Goal: Task Accomplishment & Management: Use online tool/utility

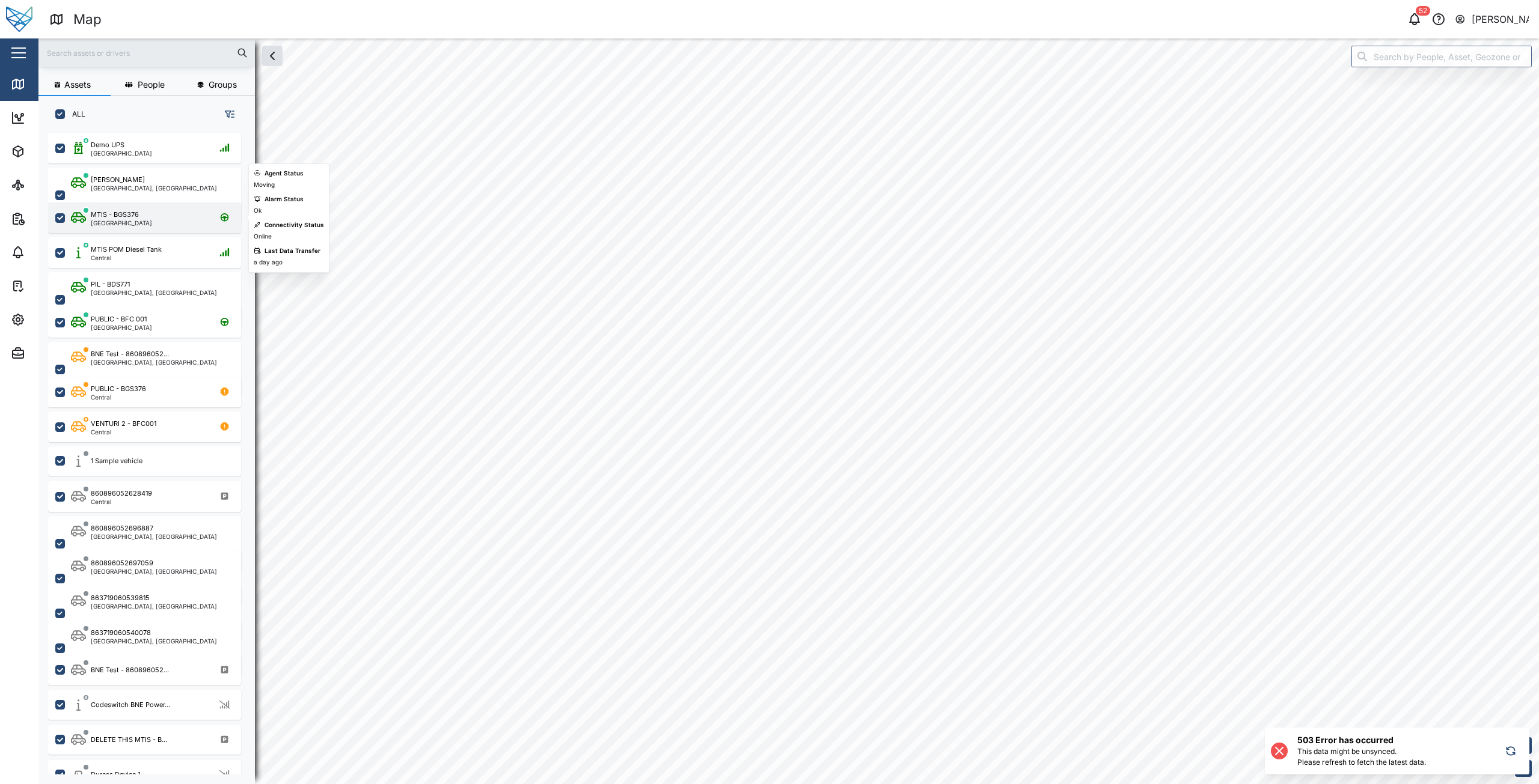
click at [136, 222] on div "[GEOGRAPHIC_DATA]" at bounding box center [121, 223] width 61 height 6
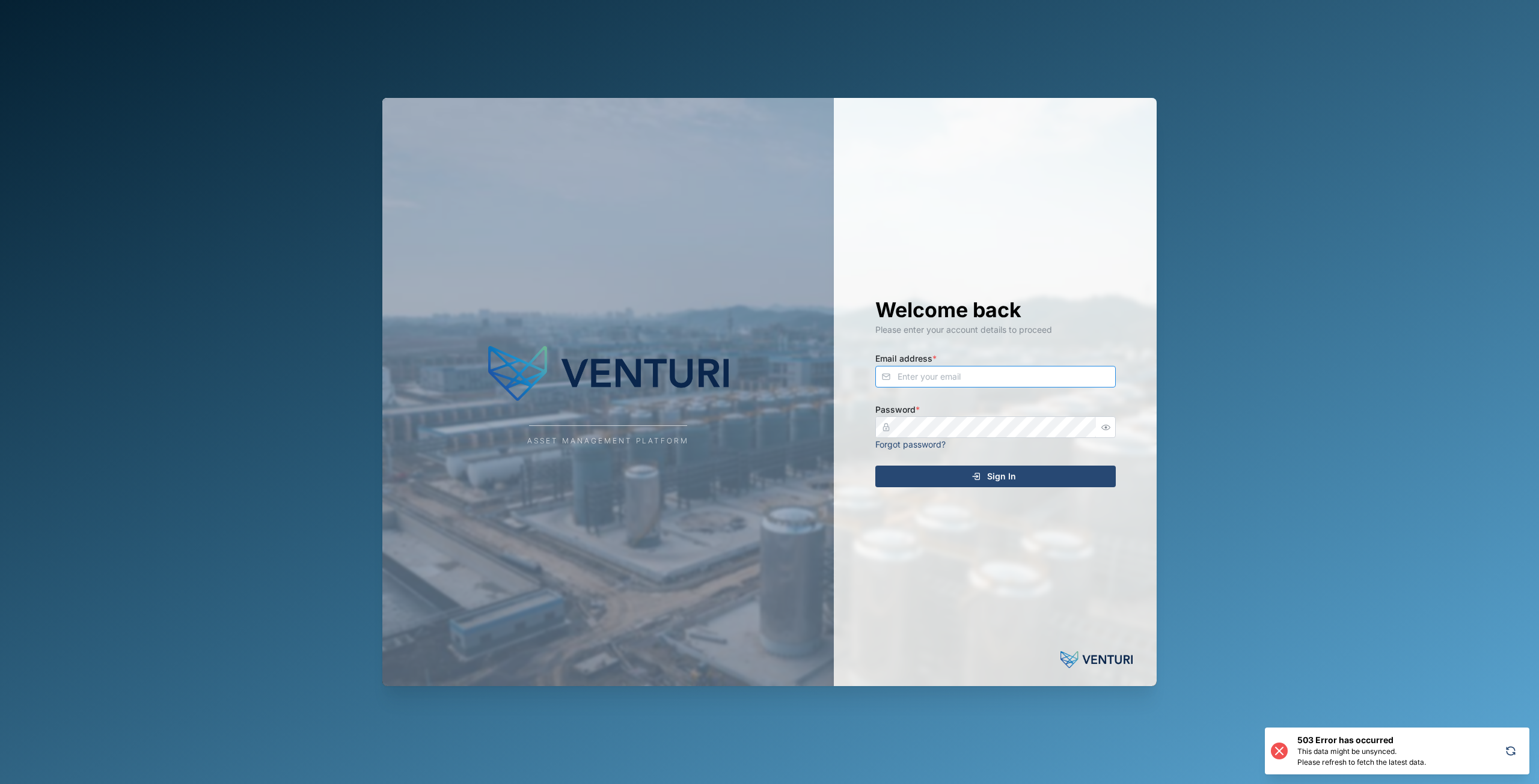
type input "[EMAIL_ADDRESS][DOMAIN_NAME]"
click at [998, 481] on span "Sign In" at bounding box center [1001, 476] width 29 height 20
click at [1510, 750] on icon "button" at bounding box center [1510, 751] width 12 height 14
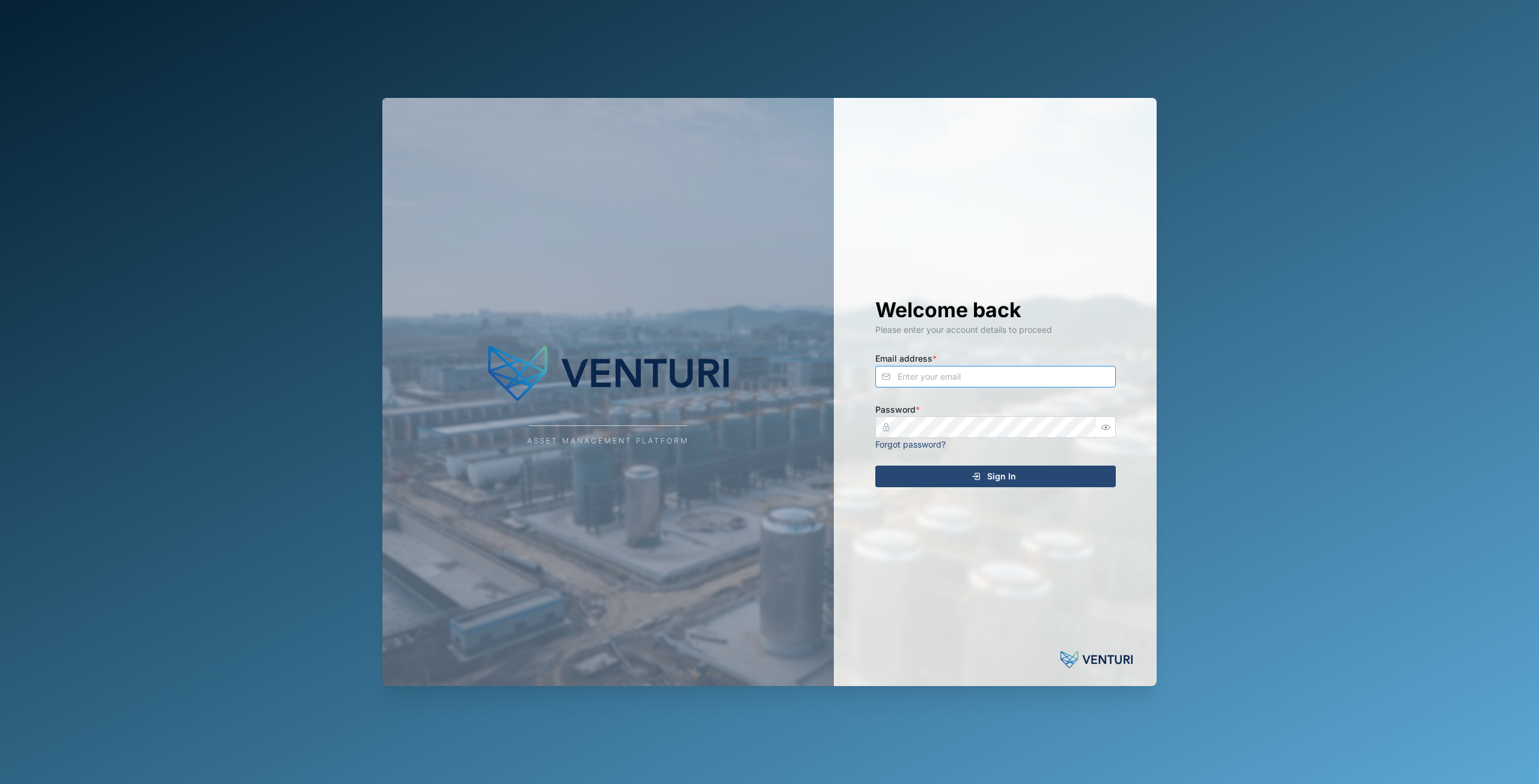
type input "[EMAIL_ADDRESS][DOMAIN_NAME]"
click at [1010, 476] on span "Sign In" at bounding box center [1001, 476] width 29 height 20
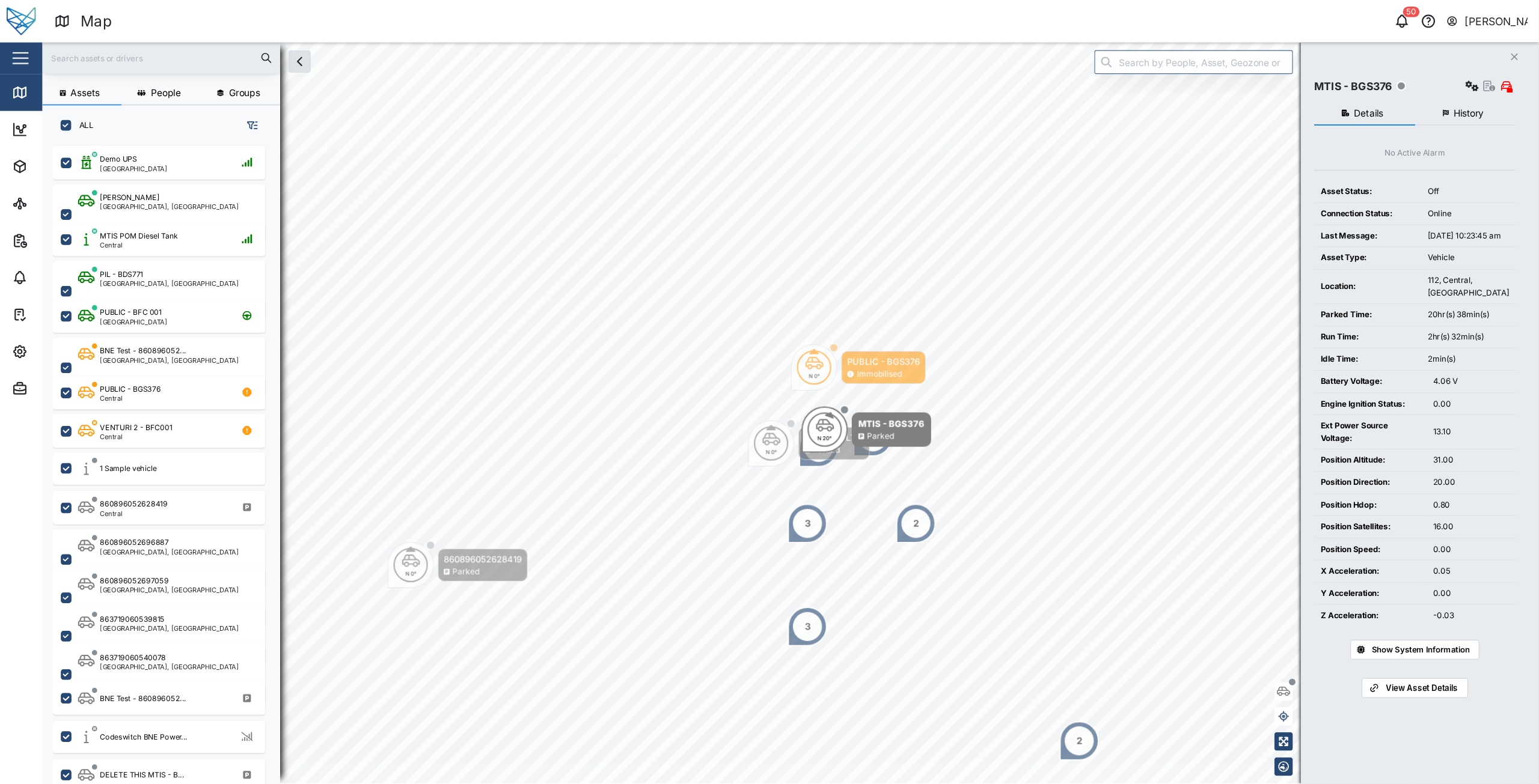
scroll to position [637, 188]
